Goal: Navigation & Orientation: Find specific page/section

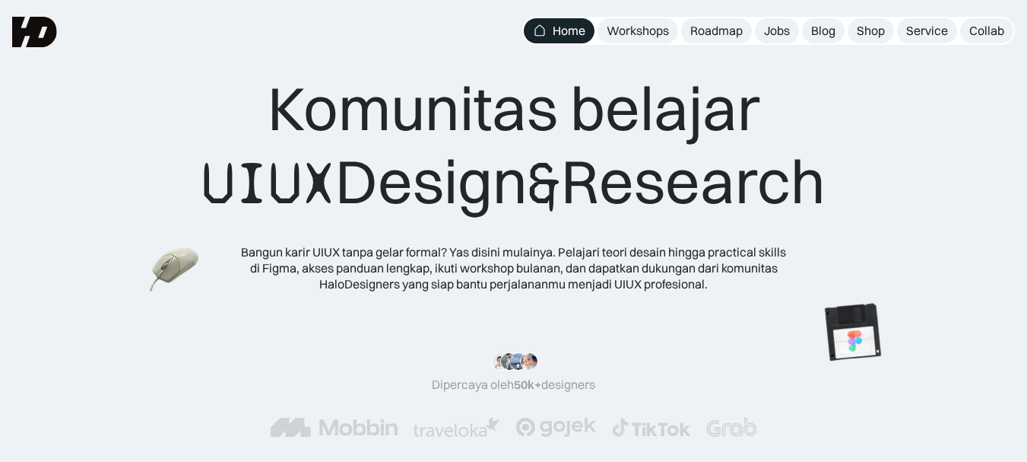
scroll to position [10, 0]
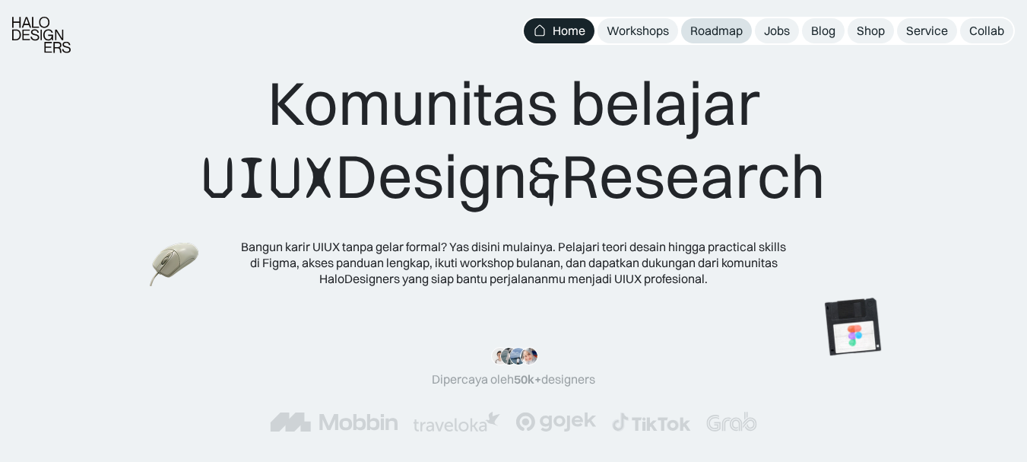
click at [716, 33] on div "Roadmap" at bounding box center [716, 31] width 52 height 16
click at [628, 24] on div "Workshops" at bounding box center [638, 31] width 62 height 16
click at [703, 37] on div "Roadmap" at bounding box center [716, 31] width 52 height 16
click at [711, 39] on link "Roadmap" at bounding box center [716, 30] width 71 height 25
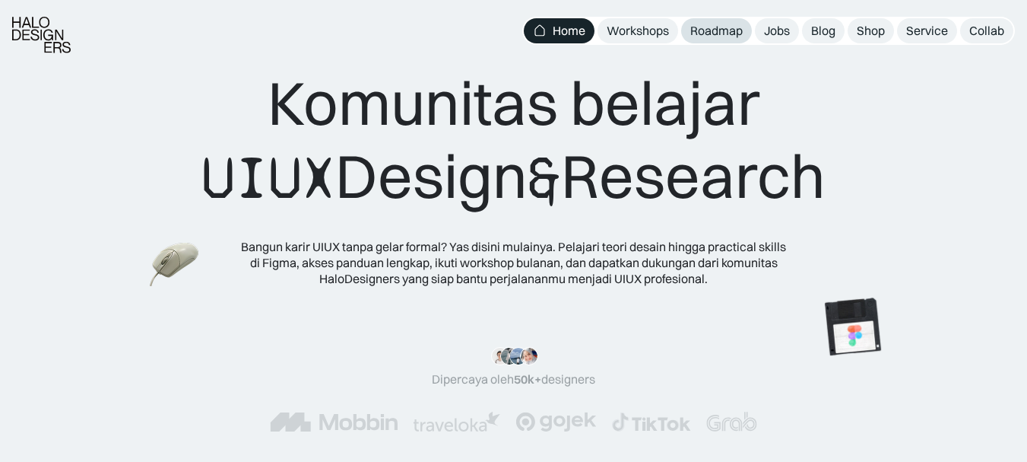
click at [725, 36] on div "Roadmap" at bounding box center [716, 31] width 52 height 16
click at [715, 26] on div "Roadmap" at bounding box center [716, 31] width 52 height 16
click at [728, 33] on div "Roadmap" at bounding box center [716, 31] width 52 height 16
